Goal: Information Seeking & Learning: Learn about a topic

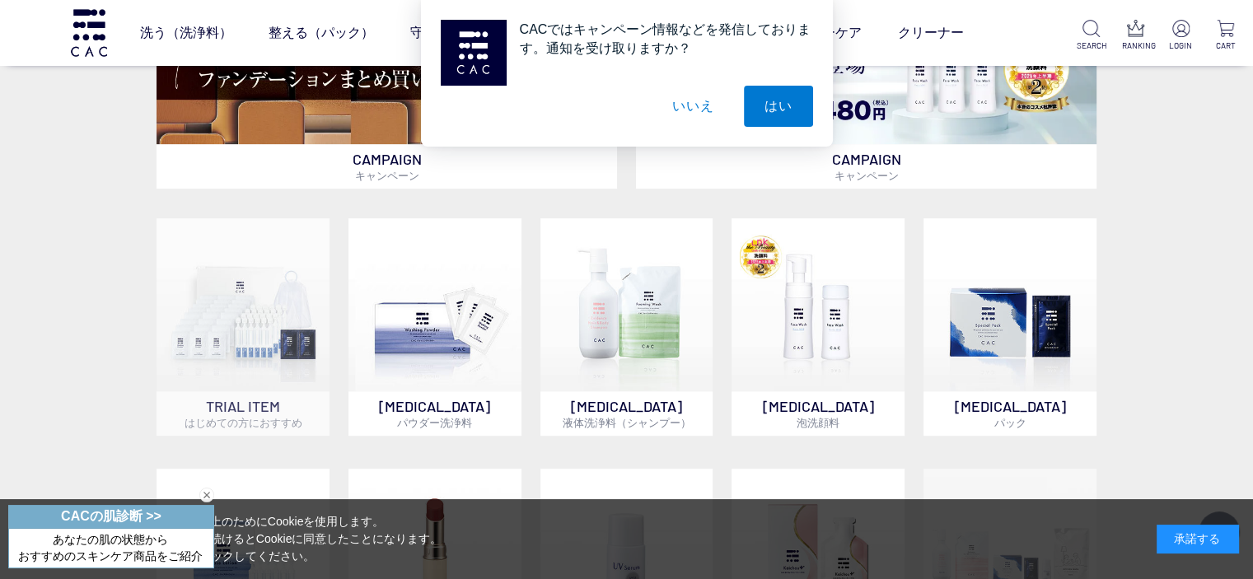
scroll to position [577, 0]
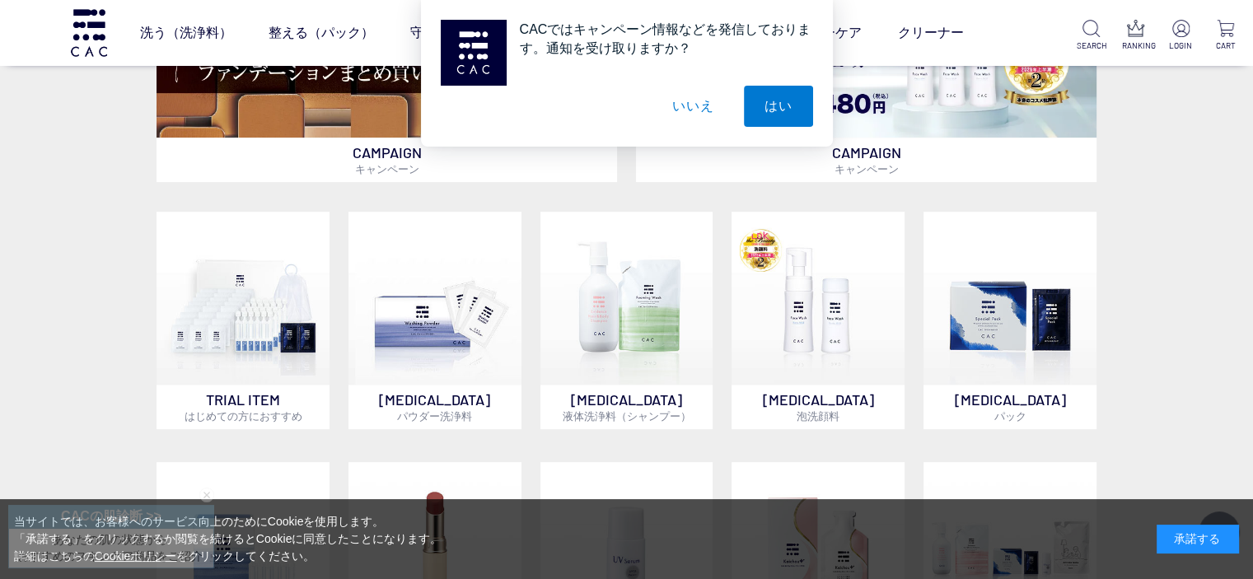
click at [327, 110] on div "CACではキャンペーン情報などを発信しております。通知を受け取りますか？ はい いいえ" at bounding box center [626, 73] width 1253 height 147
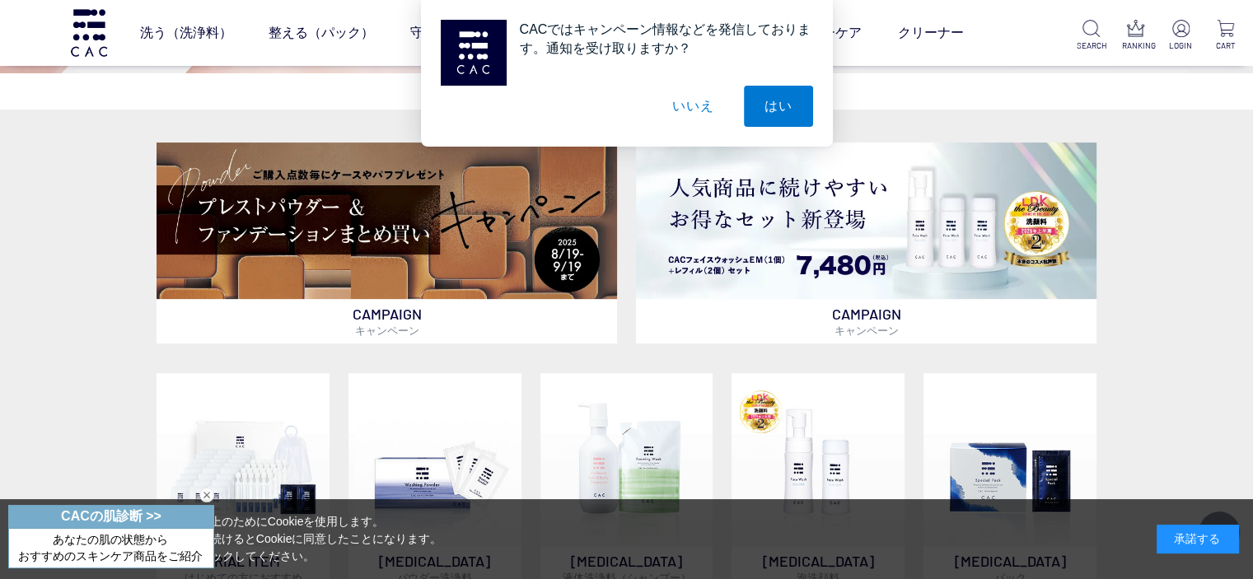
scroll to position [412, 0]
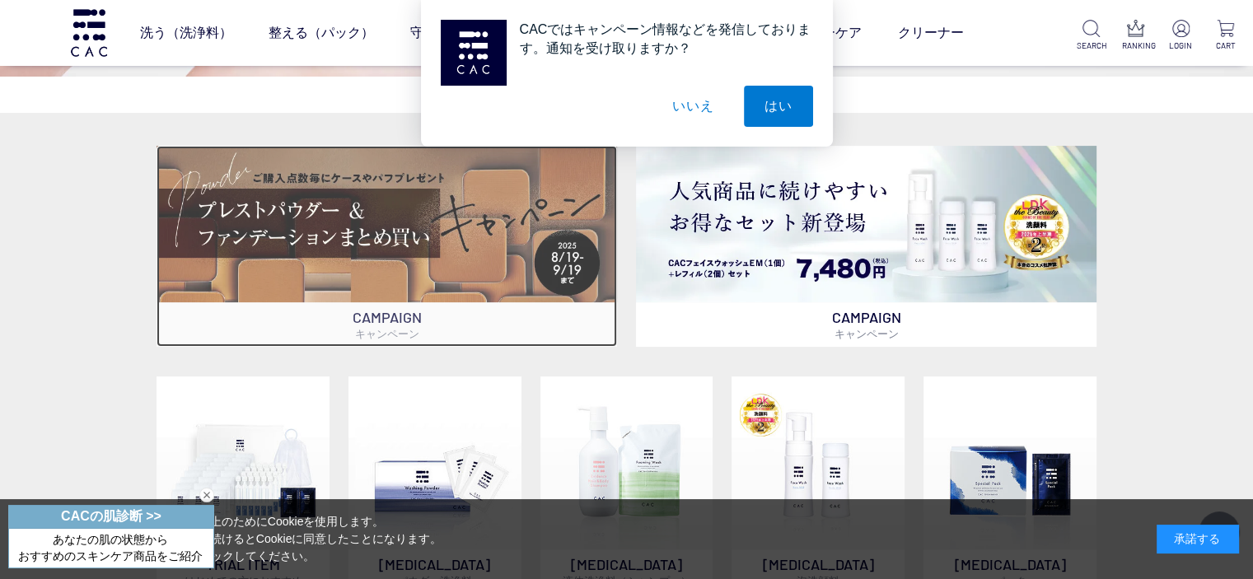
click at [344, 211] on img at bounding box center [387, 224] width 461 height 157
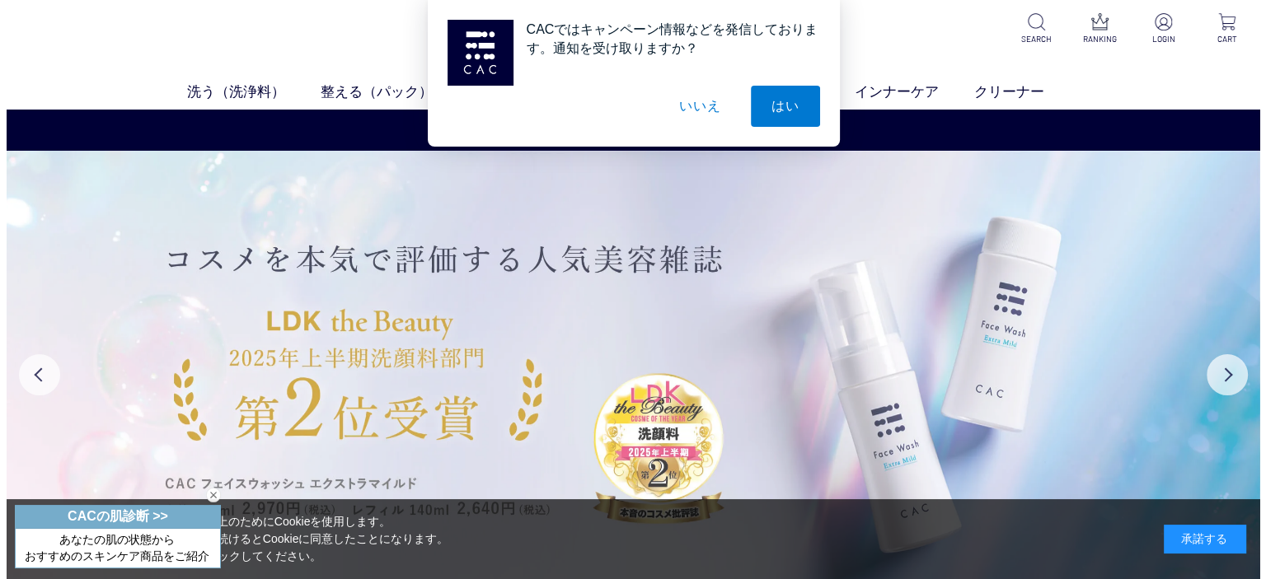
scroll to position [0, 0]
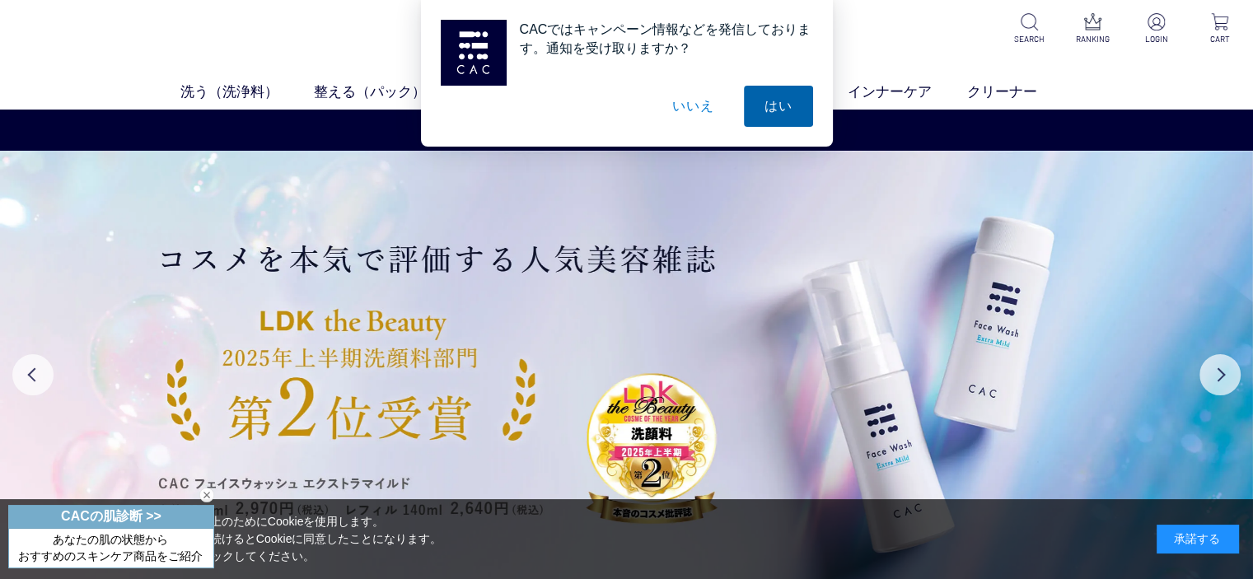
click at [793, 109] on button "はい" at bounding box center [778, 106] width 69 height 41
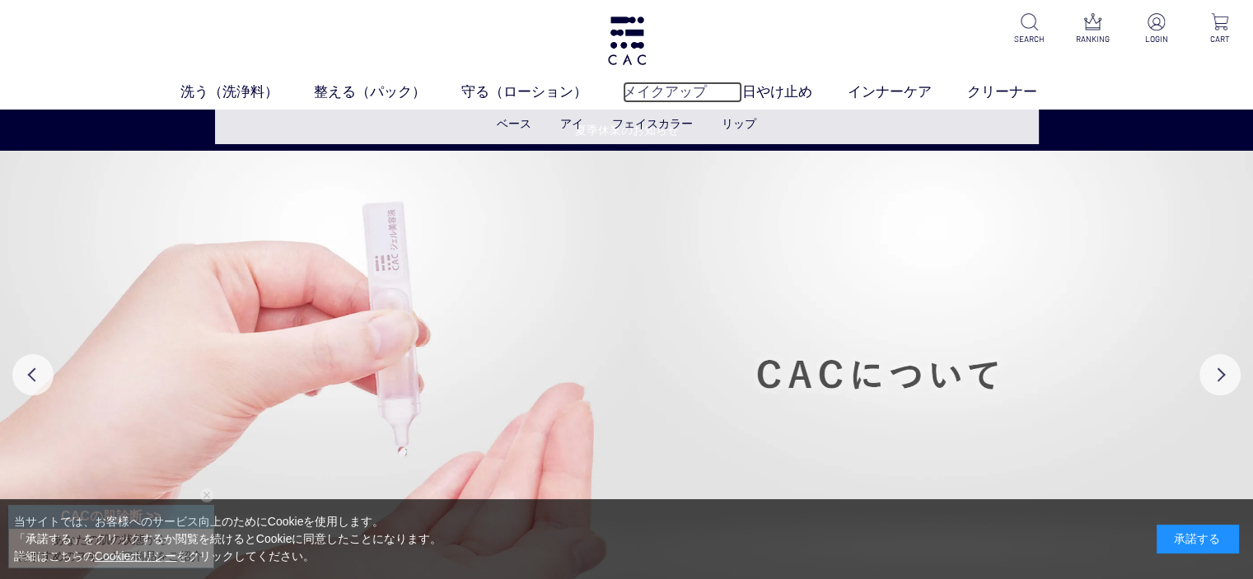
click at [645, 91] on link "メイクアップ" at bounding box center [682, 92] width 119 height 21
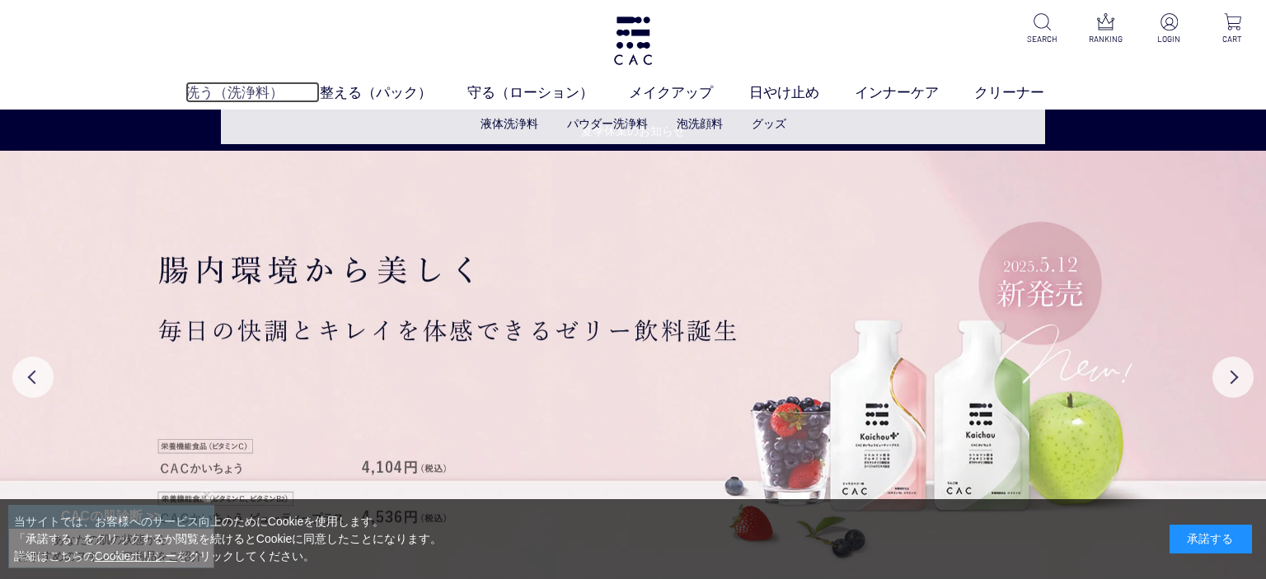
click at [242, 94] on link "洗う（洗浄料）" at bounding box center [252, 92] width 134 height 21
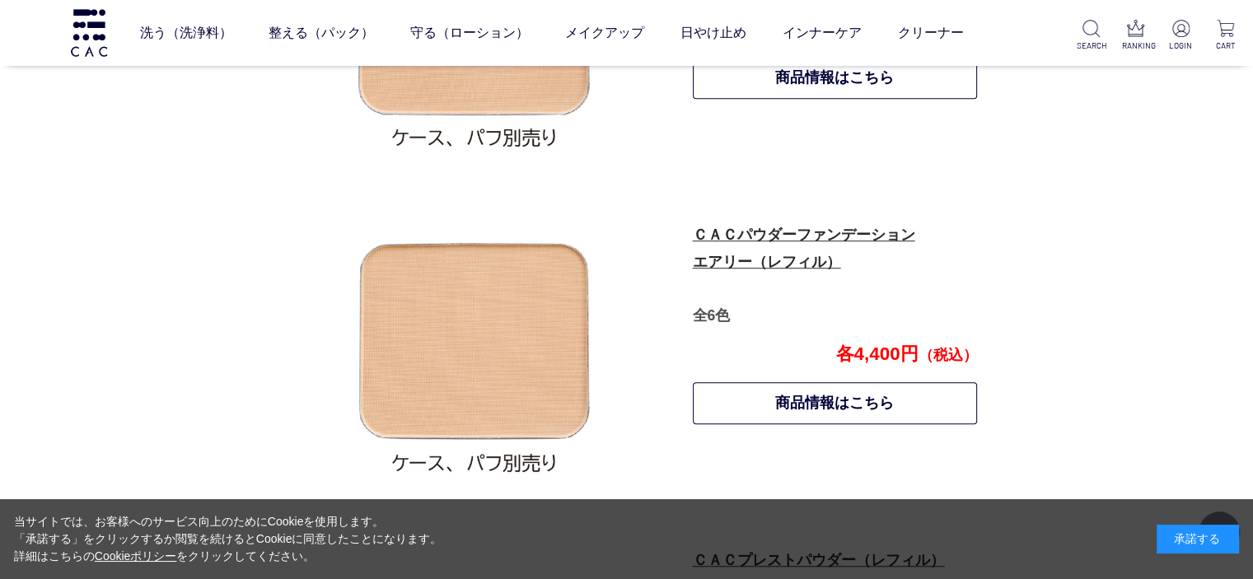
scroll to position [907, 0]
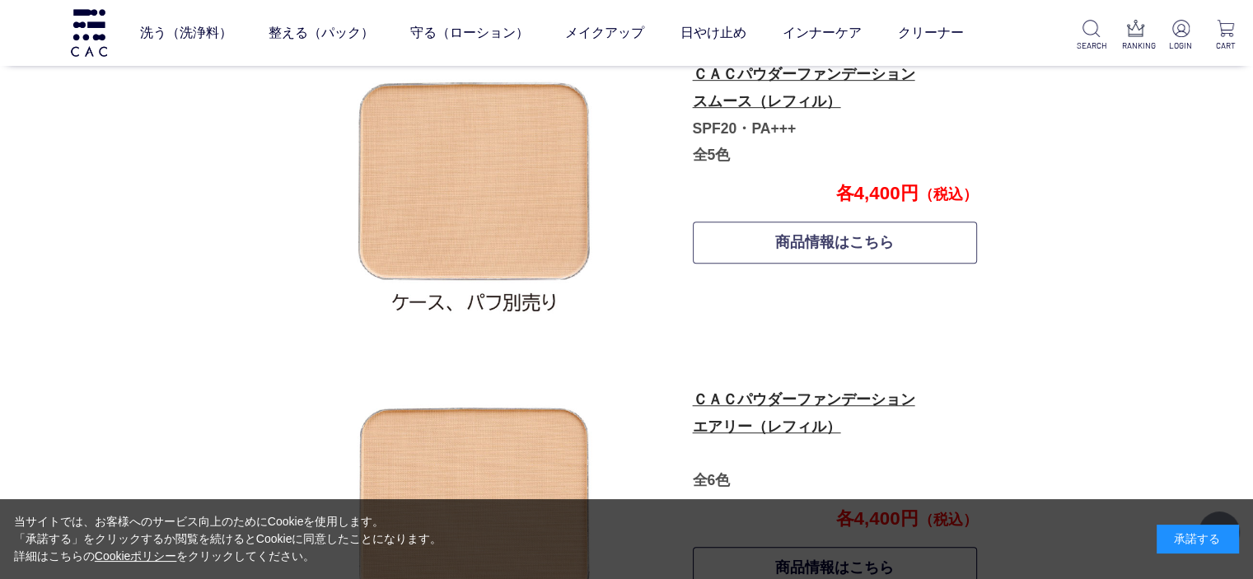
click at [818, 248] on link "商品情報はこちら" at bounding box center [835, 243] width 285 height 42
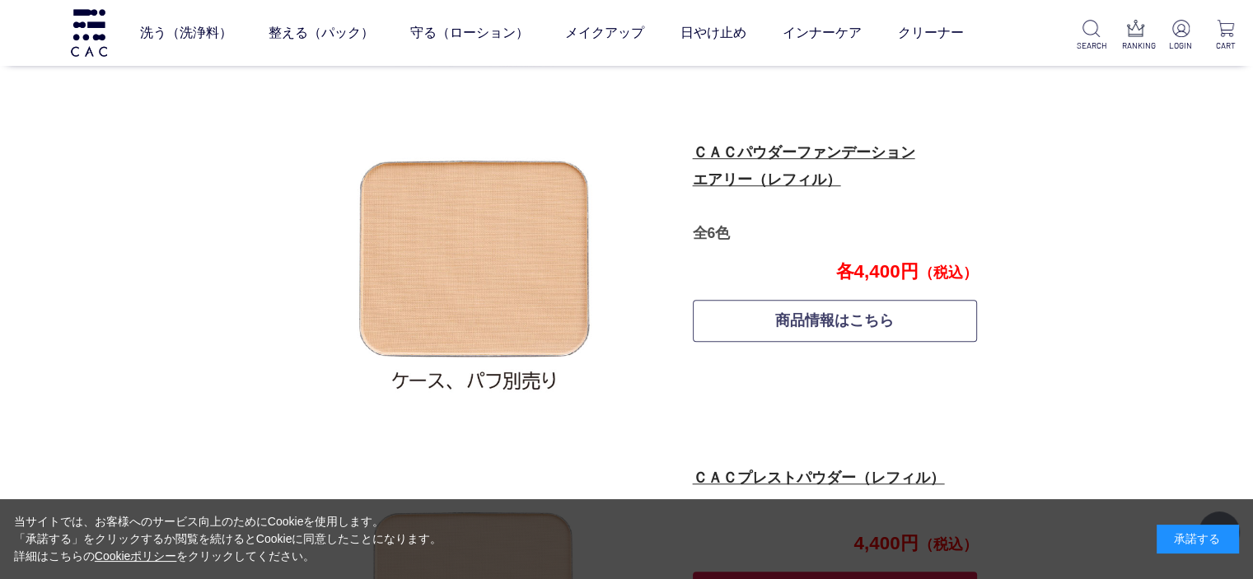
click at [832, 332] on link "商品情報はこちら" at bounding box center [835, 321] width 285 height 42
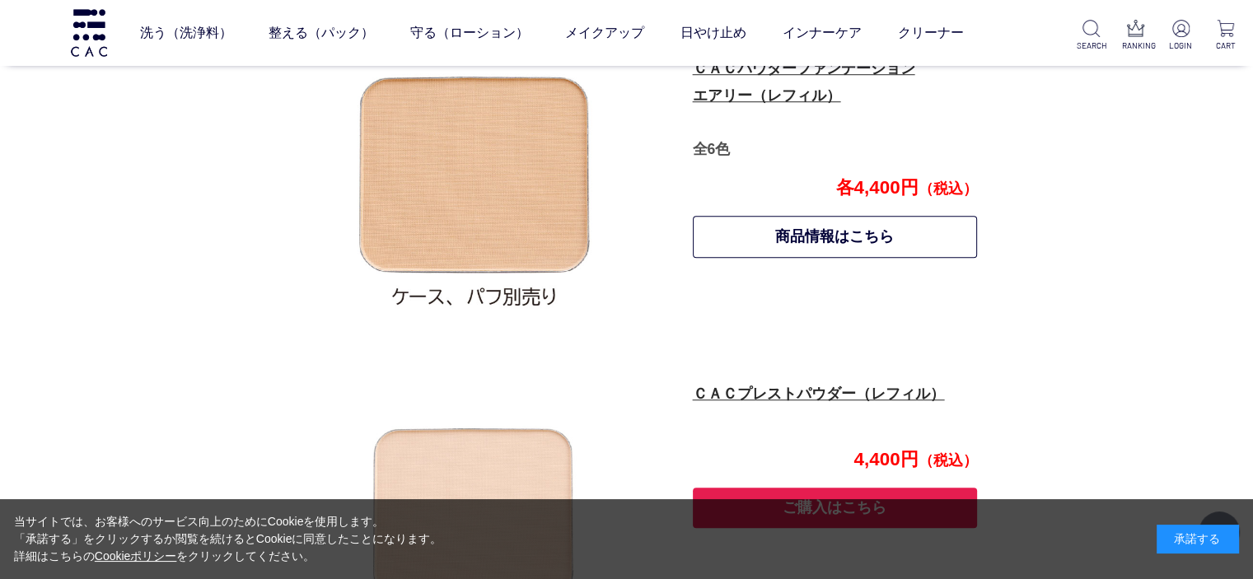
scroll to position [1236, 0]
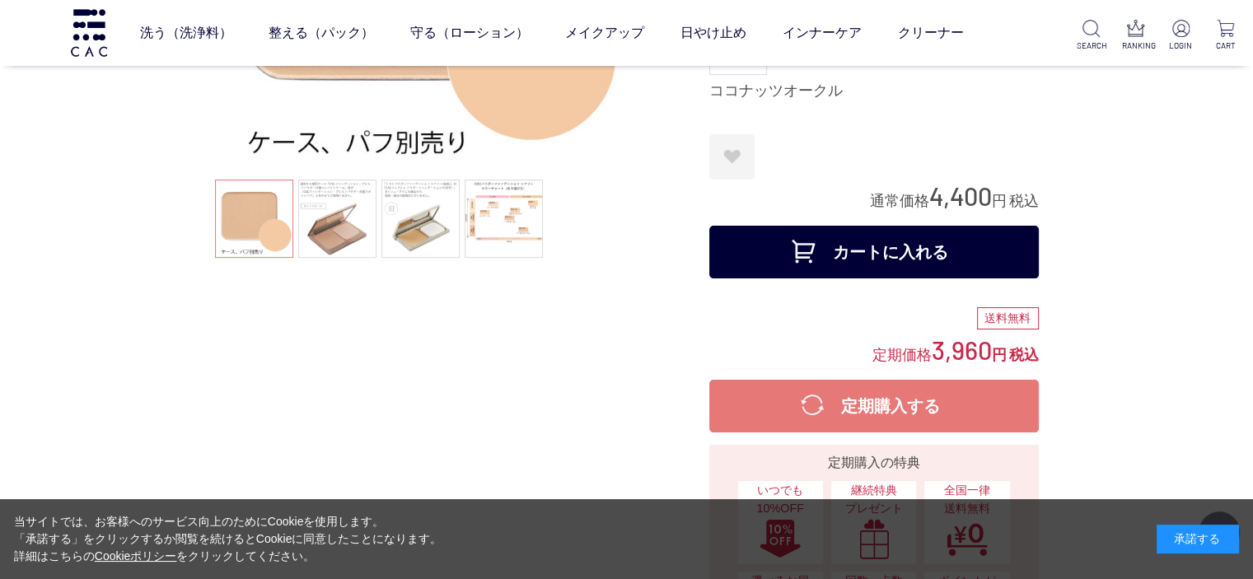
scroll to position [412, 0]
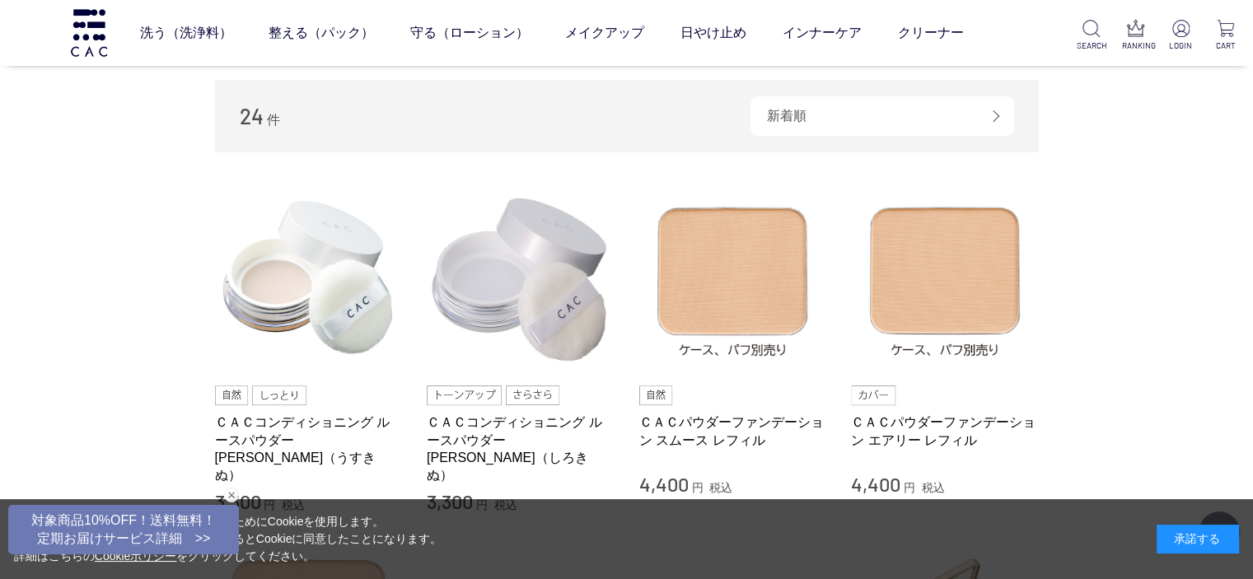
scroll to position [577, 0]
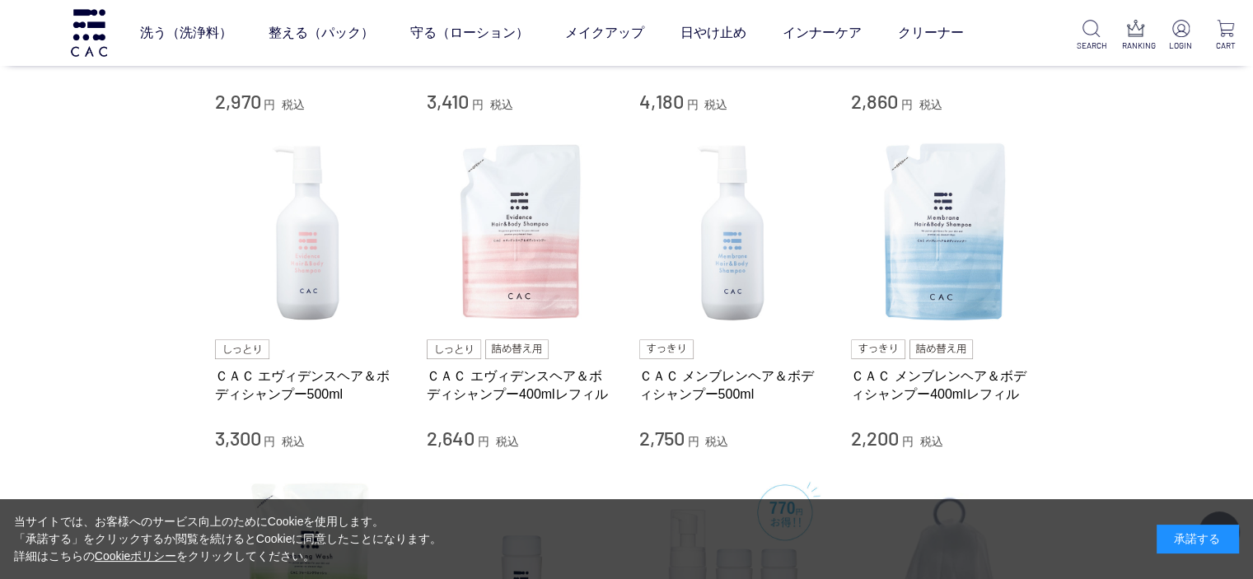
scroll to position [659, 0]
